Goal: Task Accomplishment & Management: Complete application form

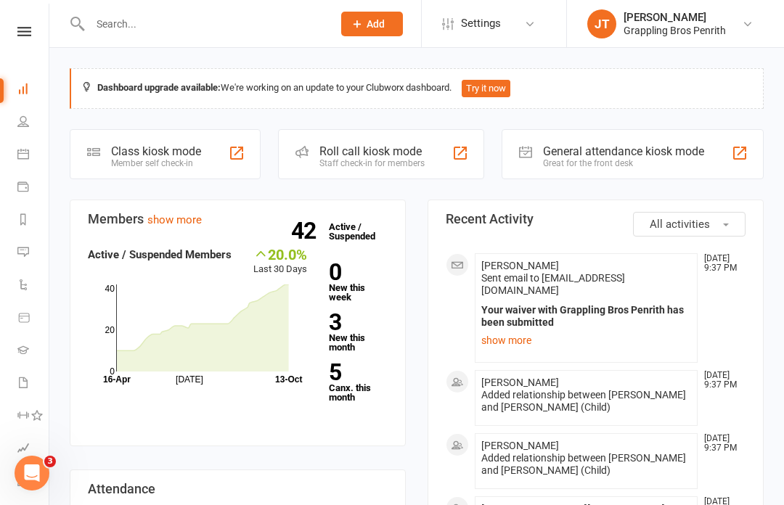
click at [18, 28] on icon at bounding box center [24, 31] width 14 height 9
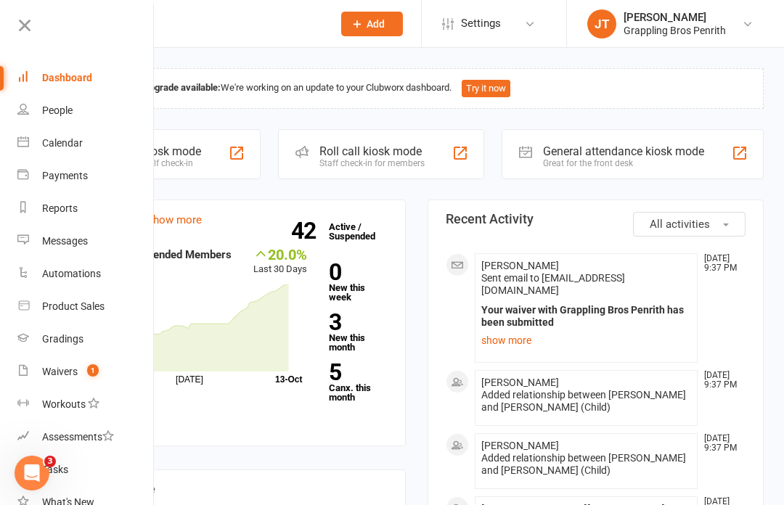
click at [97, 377] on span "1" at bounding box center [93, 370] width 12 height 12
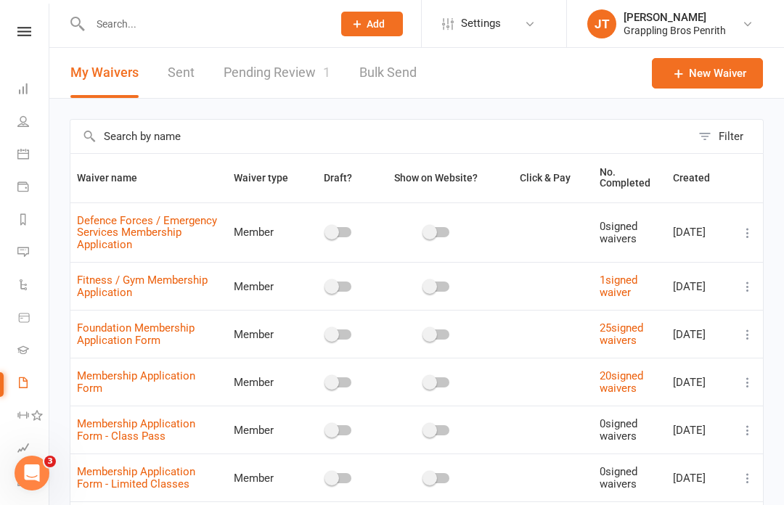
click at [286, 72] on link "Pending Review 1" at bounding box center [277, 73] width 107 height 50
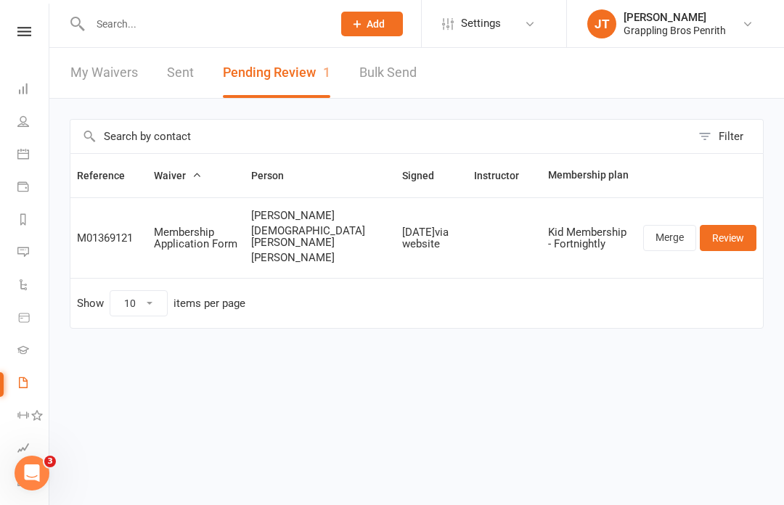
click at [731, 248] on link "Review" at bounding box center [728, 238] width 57 height 26
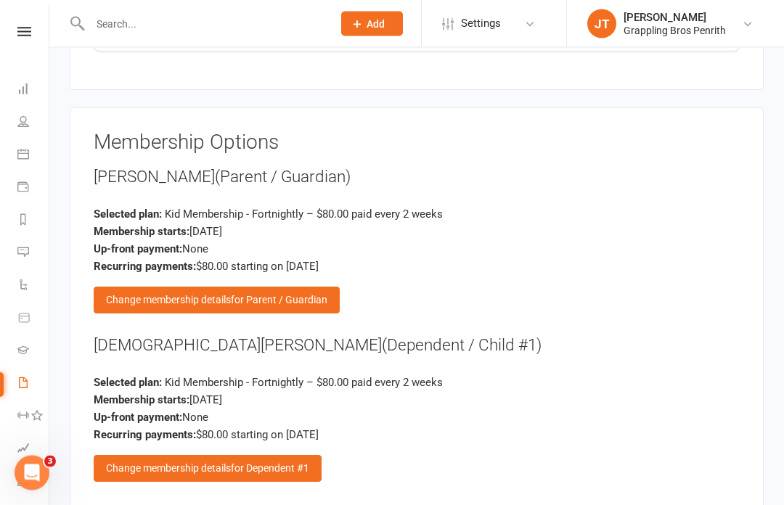
scroll to position [2407, 0]
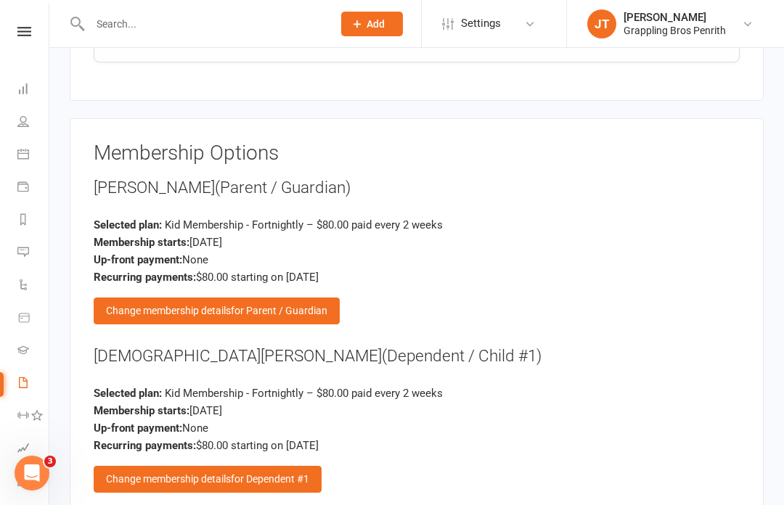
click at [239, 298] on div "Change membership details for Parent / Guardian" at bounding box center [217, 311] width 246 height 26
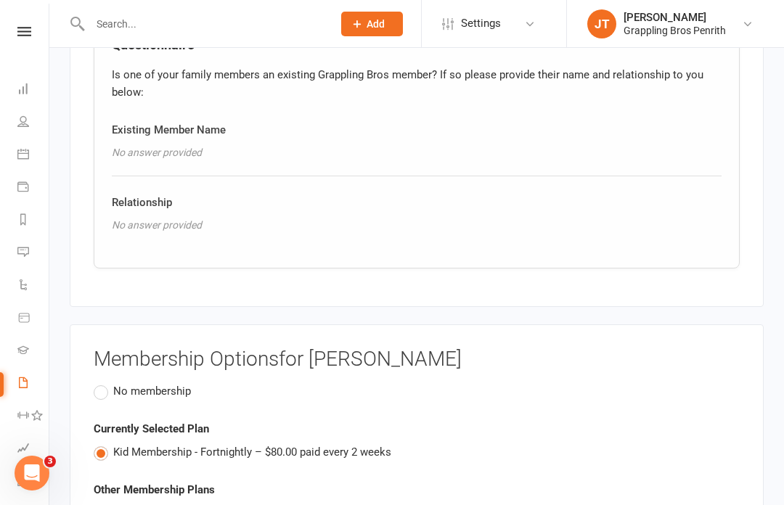
scroll to position [2194, 0]
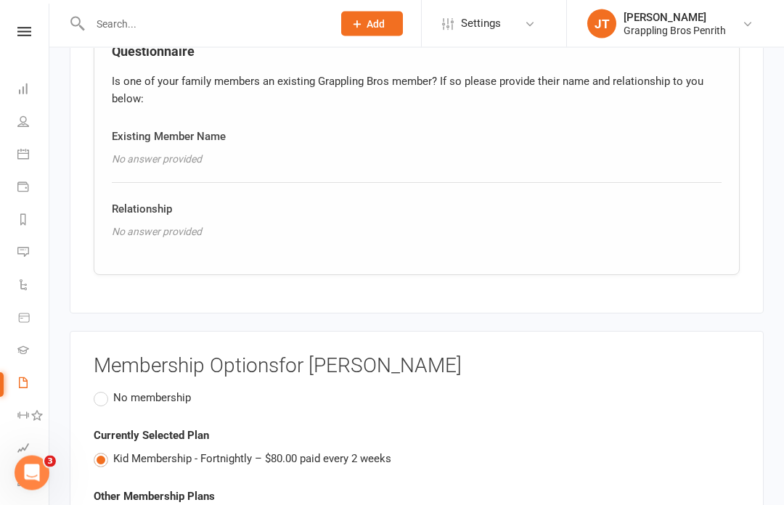
click at [104, 390] on label "No membership" at bounding box center [142, 398] width 97 height 17
click at [103, 390] on input "No membership" at bounding box center [98, 390] width 9 height 0
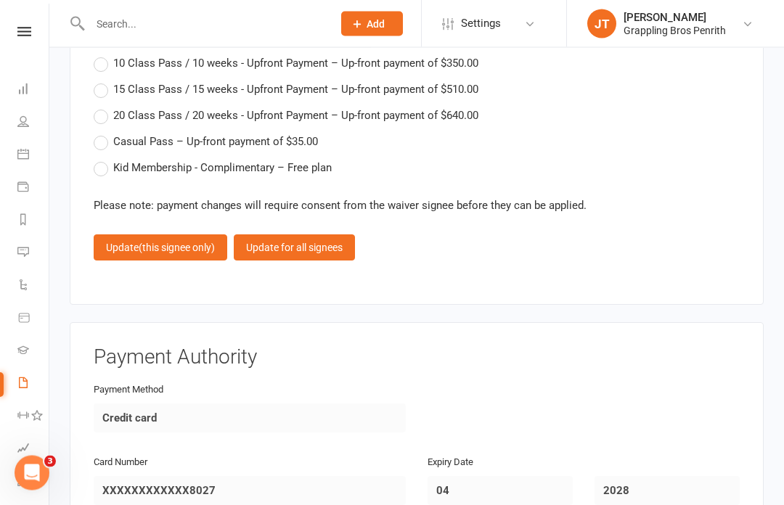
scroll to position [2891, 0]
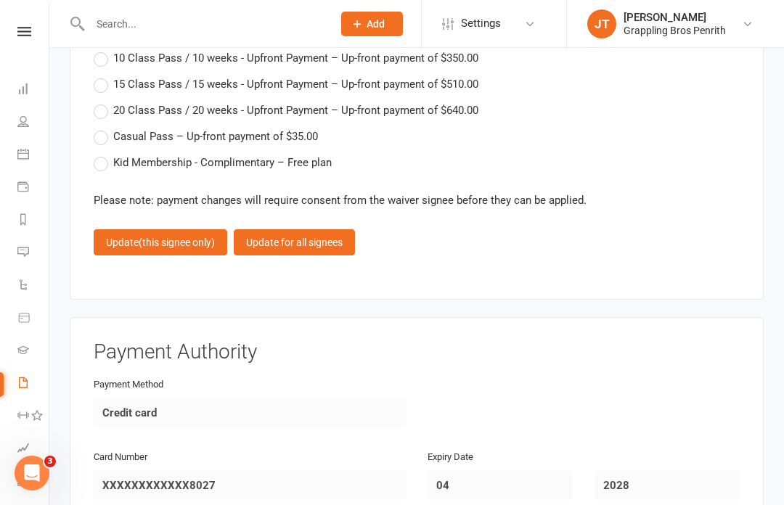
click at [176, 237] on span "(this signee only)" at bounding box center [177, 243] width 76 height 12
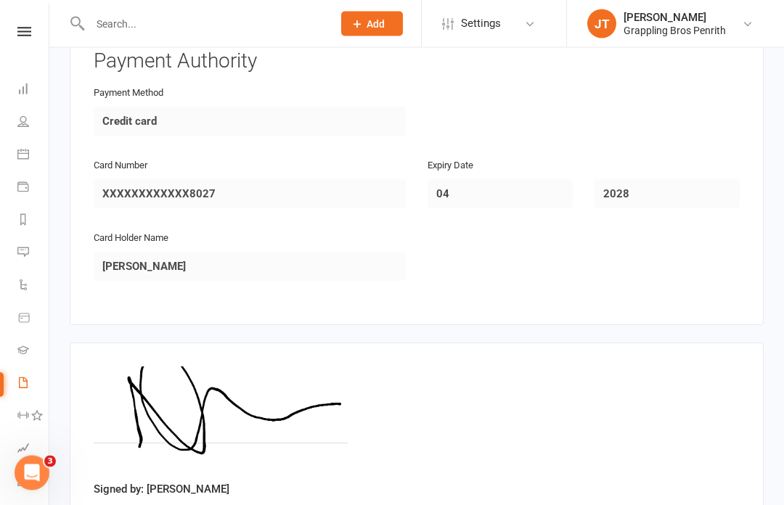
scroll to position [3090, 0]
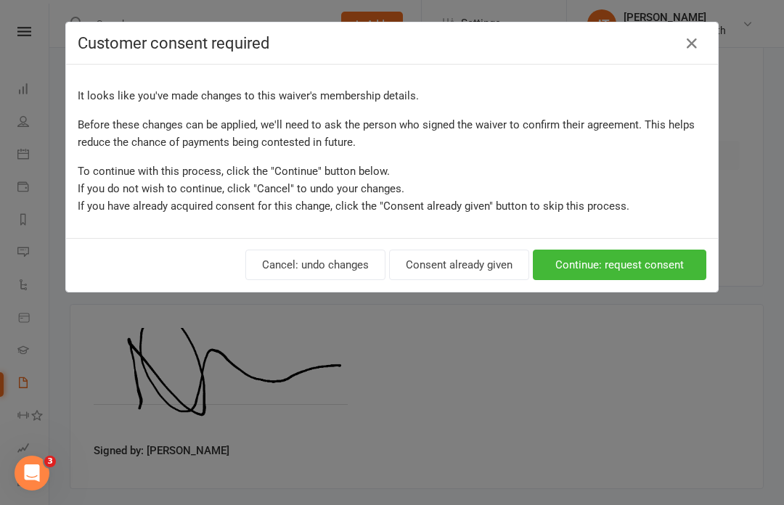
click at [622, 265] on button "Continue: request consent" at bounding box center [619, 265] width 173 height 30
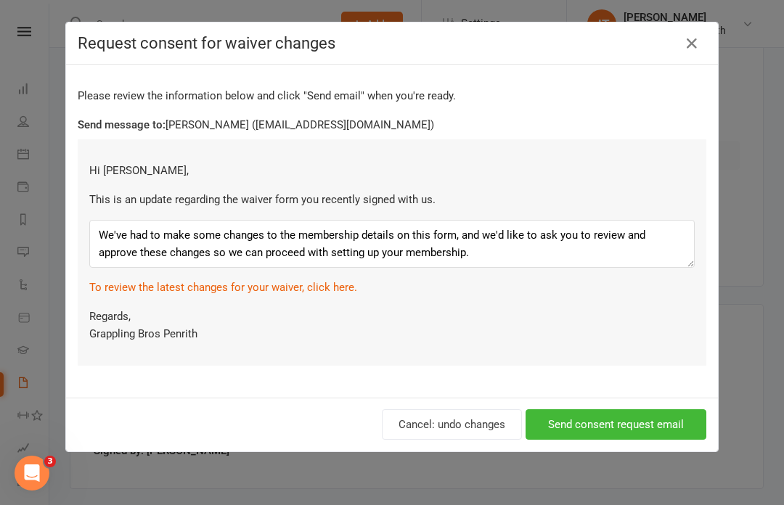
click at [605, 422] on button "Send consent request email" at bounding box center [615, 424] width 181 height 30
